Goal: Connect with others: Connect with other users

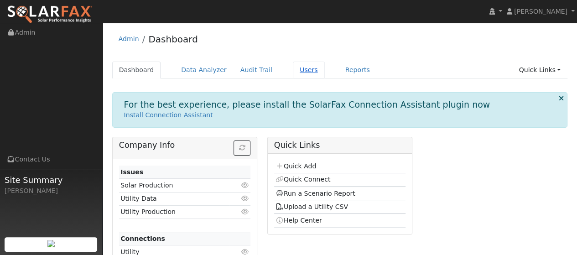
click at [293, 70] on link "Users" at bounding box center [309, 70] width 32 height 17
click at [174, 113] on link "Install Connection Assistant" at bounding box center [168, 114] width 89 height 7
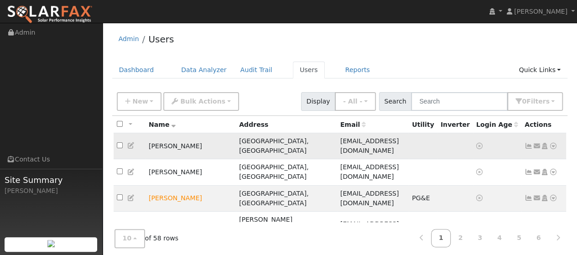
click at [555, 143] on icon at bounding box center [553, 146] width 8 height 6
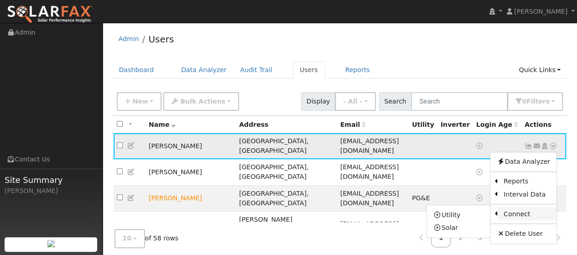
click at [522, 210] on link "Connect" at bounding box center [526, 214] width 59 height 13
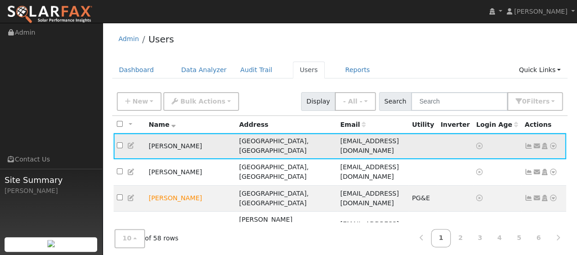
click at [554, 143] on icon at bounding box center [553, 146] width 8 height 6
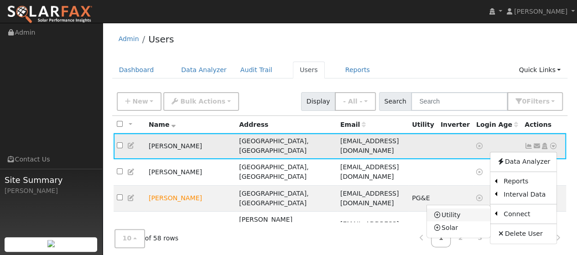
click at [458, 210] on link "Utility" at bounding box center [458, 215] width 63 height 13
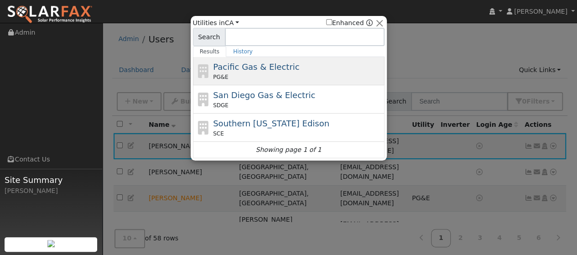
click at [262, 68] on span "Pacific Gas & Electric" at bounding box center [256, 67] width 86 height 10
